Goal: Task Accomplishment & Management: Manage account settings

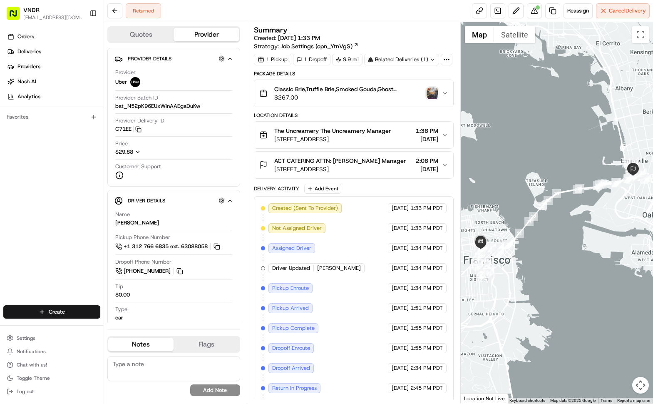
scroll to position [21, 0]
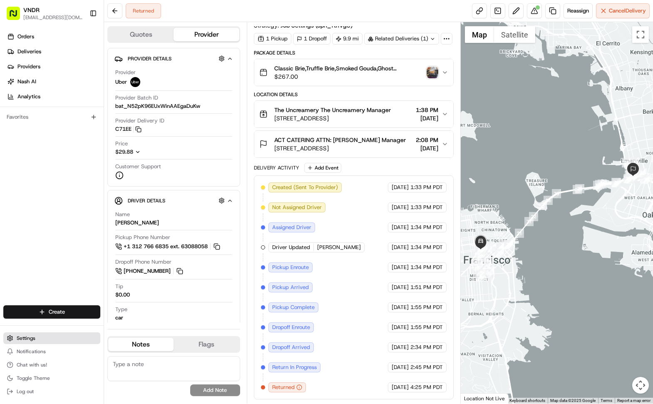
click at [35, 341] on button "Settings" at bounding box center [51, 338] width 97 height 12
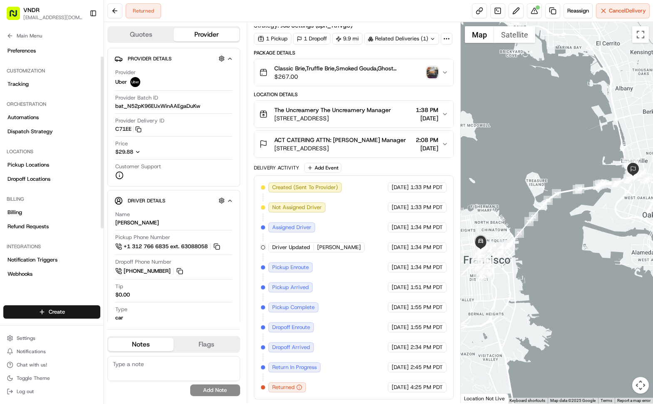
scroll to position [62, 0]
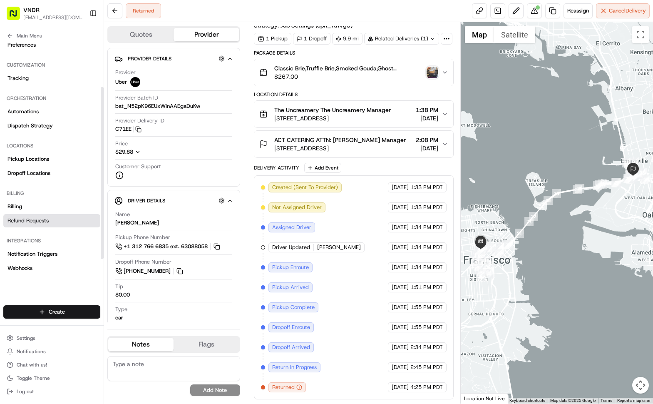
click at [42, 219] on span "Refund Requests" at bounding box center [27, 220] width 41 height 7
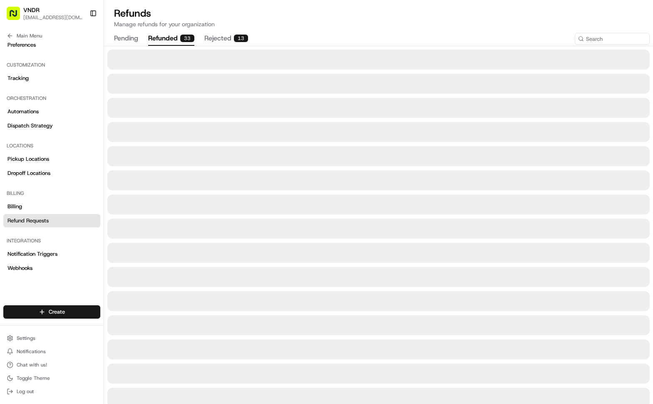
click at [175, 37] on button "refunded 33" at bounding box center [171, 39] width 46 height 14
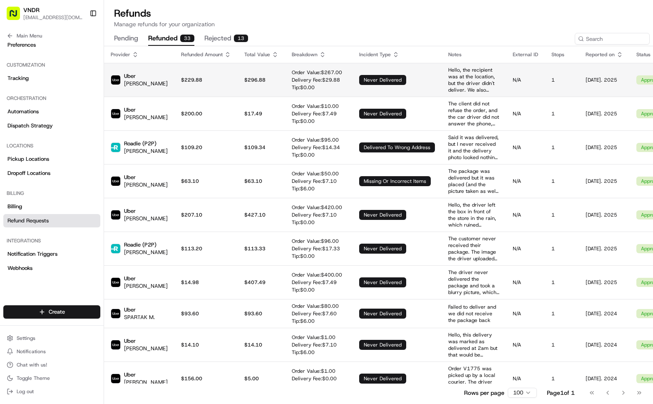
click at [141, 79] on p "Uber" at bounding box center [146, 75] width 44 height 7
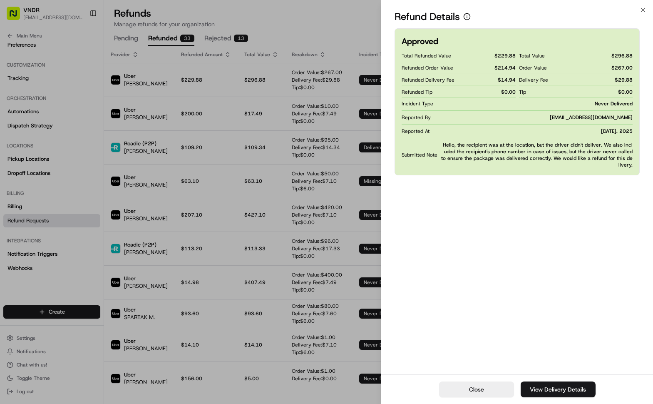
drag, startPoint x: 642, startPoint y: 10, endPoint x: 628, endPoint y: 12, distance: 14.3
click at [642, 10] on icon "button" at bounding box center [643, 10] width 7 height 7
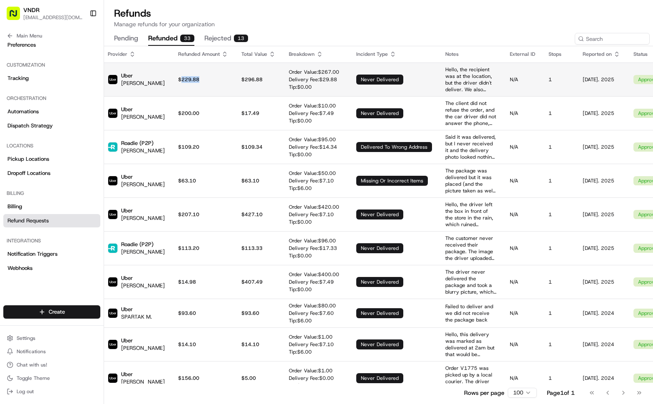
scroll to position [0, 3]
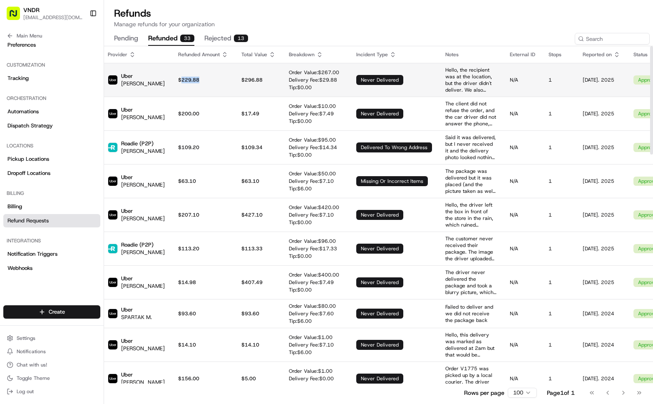
copy p "229.88"
drag, startPoint x: 192, startPoint y: 80, endPoint x: 171, endPoint y: 80, distance: 21.2
click at [178, 80] on p "$229.88" at bounding box center [203, 80] width 50 height 7
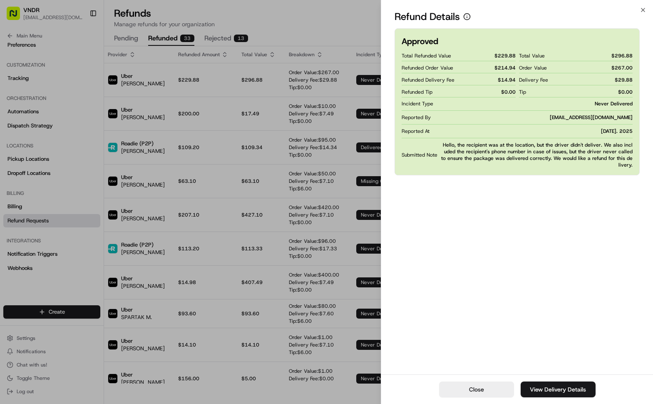
click at [503, 55] on span "$ 229.88" at bounding box center [505, 55] width 21 height 7
copy span "229.88"
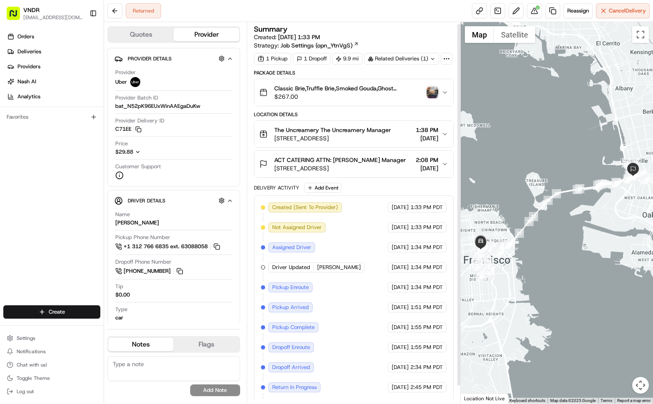
scroll to position [2, 0]
click at [335, 101] on span "$267.00" at bounding box center [348, 97] width 149 height 8
